Goal: Task Accomplishment & Management: Complete application form

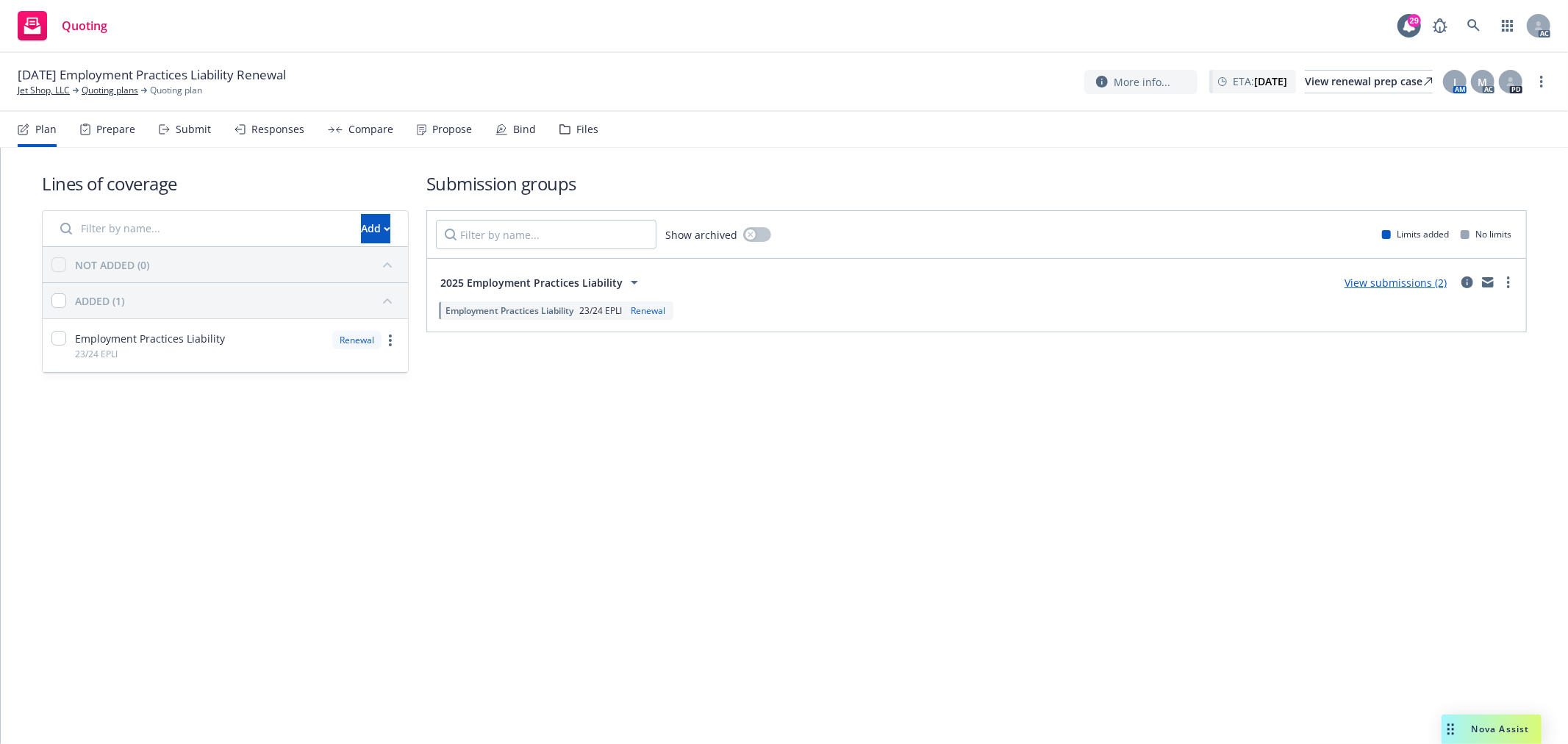
click at [190, 124] on div "Submit" at bounding box center [193, 129] width 35 height 11
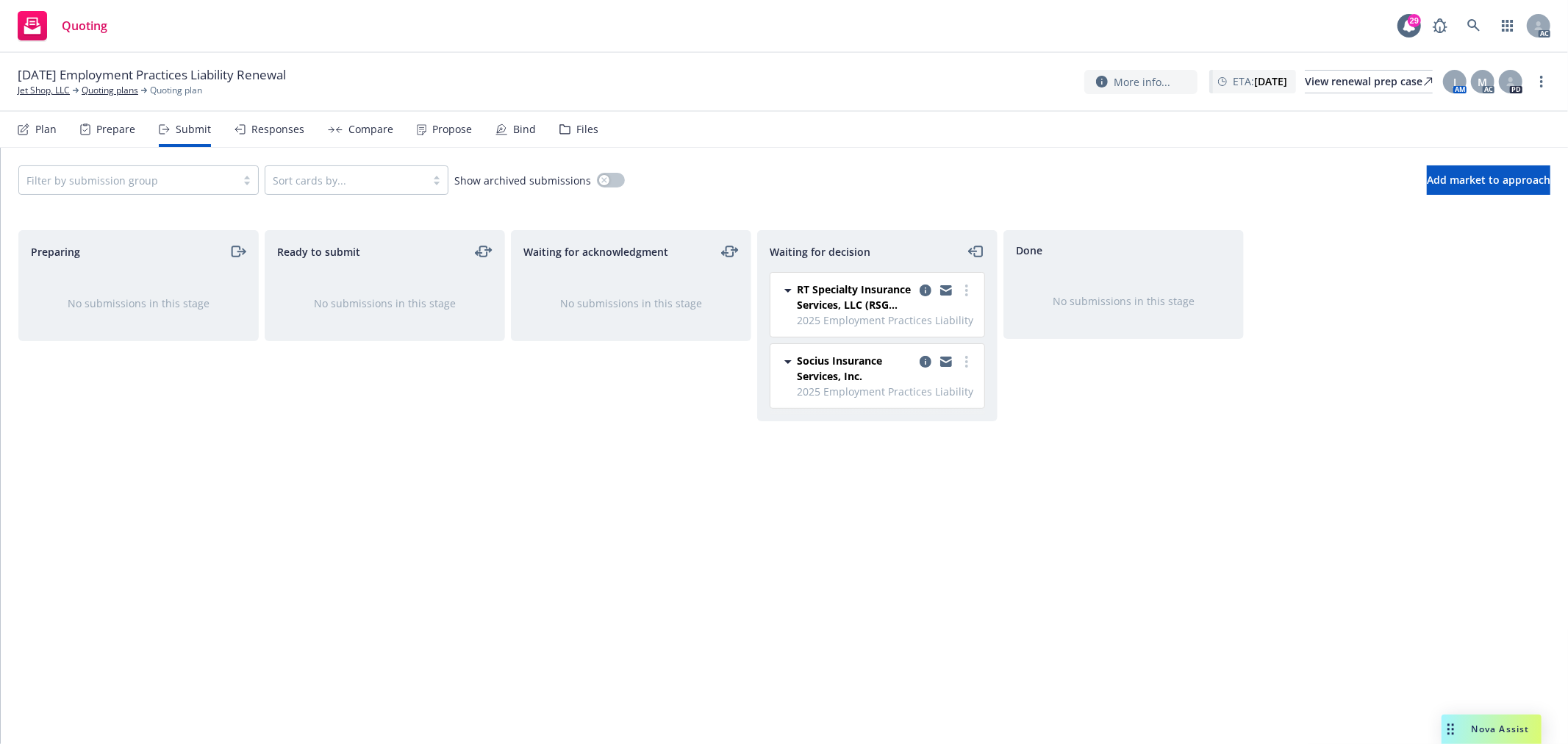
click at [1539, 90] on div "More info... ETA : [DATE] View renewal prep case J AM M AC PD" at bounding box center [1316, 82] width 466 height 27
click at [1544, 83] on link "more" at bounding box center [1540, 82] width 18 height 18
click at [1477, 114] on link "Copy logging email" at bounding box center [1467, 111] width 164 height 29
